Goal: Transaction & Acquisition: Download file/media

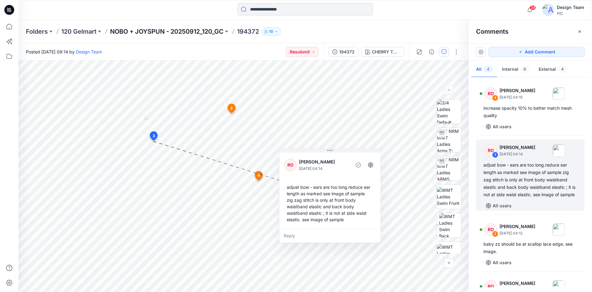
click at [190, 33] on p "NOBO + JOYSPUN - 20250912_120_GC" at bounding box center [167, 31] width 114 height 9
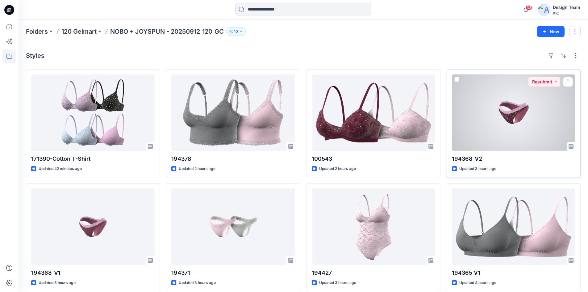
click at [529, 127] on div at bounding box center [513, 112] width 123 height 76
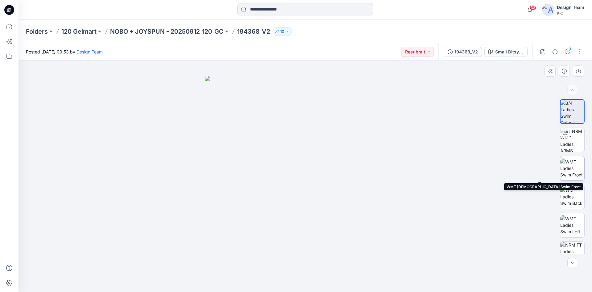
click at [566, 172] on img at bounding box center [573, 167] width 24 height 19
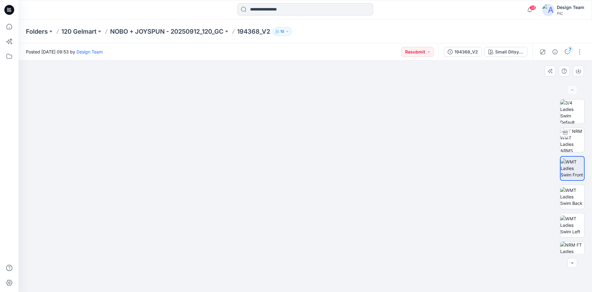
drag, startPoint x: 322, startPoint y: 249, endPoint x: 326, endPoint y: 176, distance: 72.6
click at [580, 50] on button "button" at bounding box center [580, 52] width 10 height 10
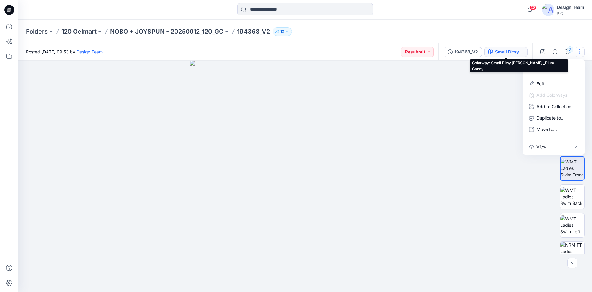
click at [499, 51] on div "Small Ditsy [PERSON_NAME] _Plum Candy" at bounding box center [510, 51] width 28 height 7
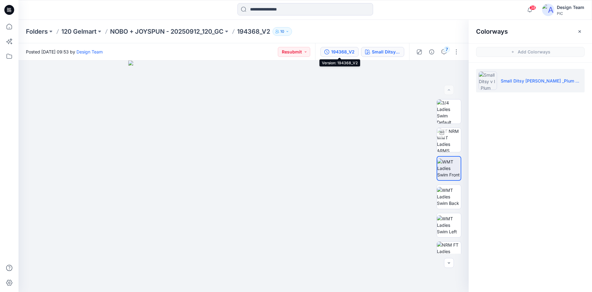
click at [325, 50] on icon "button" at bounding box center [327, 51] width 5 height 5
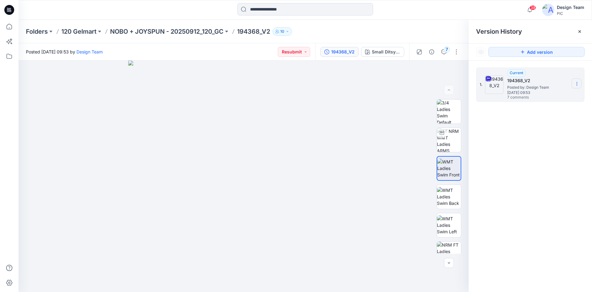
click at [575, 82] on section at bounding box center [577, 83] width 10 height 10
click at [546, 98] on span "Download Source BW File" at bounding box center [546, 95] width 52 height 7
click at [174, 34] on p "NOBO + JOYSPUN - 20250912_120_GC" at bounding box center [167, 31] width 114 height 9
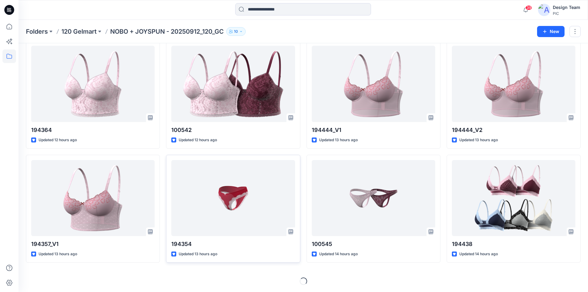
scroll to position [826, 0]
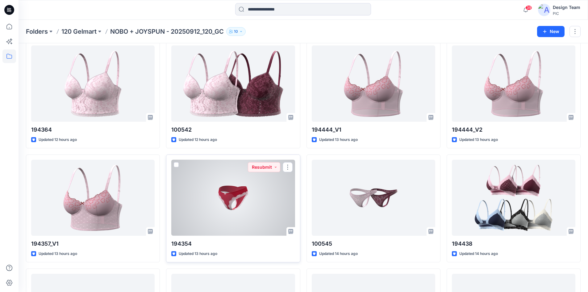
click at [253, 215] on div at bounding box center [232, 198] width 123 height 76
